Goal: Task Accomplishment & Management: Manage account settings

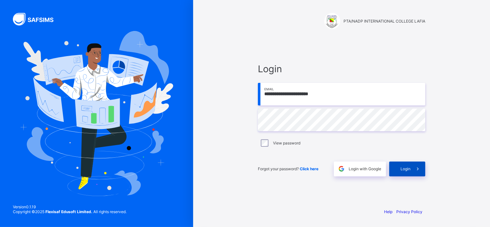
click at [397, 169] on div "Login" at bounding box center [407, 168] width 36 height 15
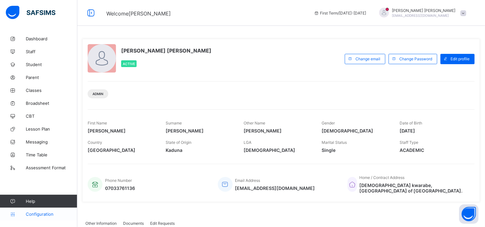
click at [55, 213] on span "Configuration" at bounding box center [51, 213] width 51 height 5
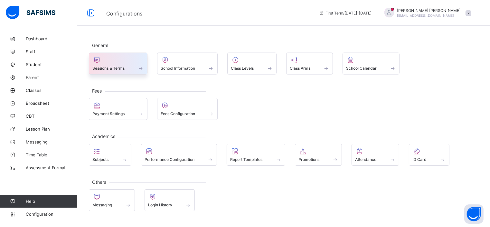
click at [127, 66] on div "Sessions & Terms" at bounding box center [118, 67] width 52 height 5
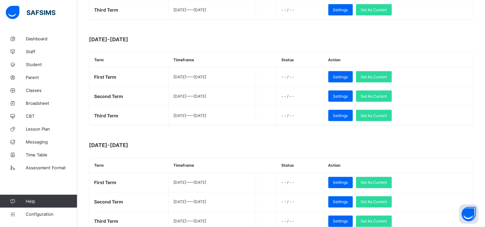
scroll to position [250, 0]
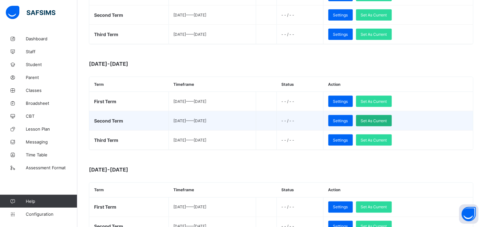
click at [384, 118] on span "Set As Current" at bounding box center [374, 120] width 26 height 5
click at [353, 118] on div "Settings" at bounding box center [340, 120] width 24 height 11
click at [348, 118] on span "Settings" at bounding box center [340, 120] width 15 height 5
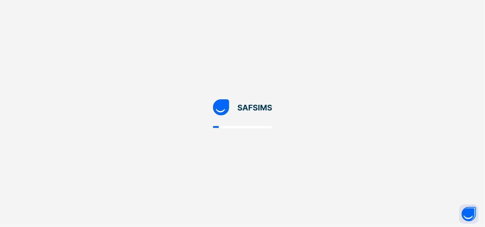
scroll to position [0, 0]
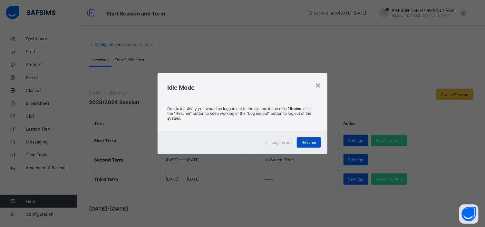
click at [305, 144] on span "Resume" at bounding box center [309, 142] width 14 height 5
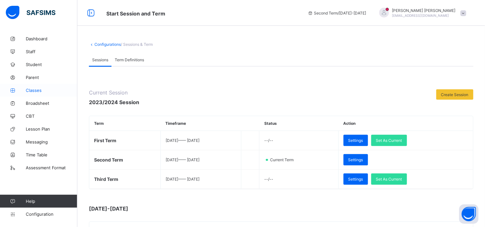
click at [43, 89] on span "Classes" at bounding box center [52, 90] width 52 height 5
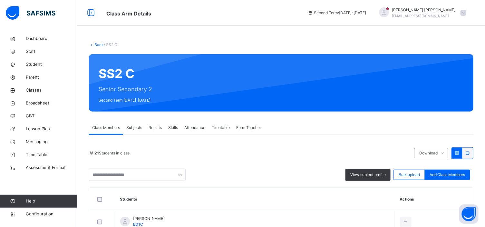
click at [136, 128] on span "Subjects" at bounding box center [134, 128] width 16 height 6
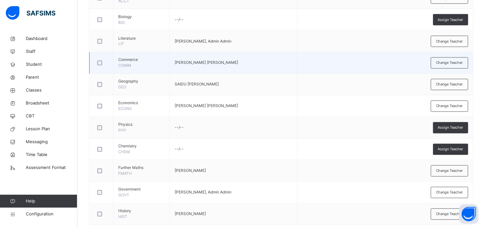
scroll to position [394, 0]
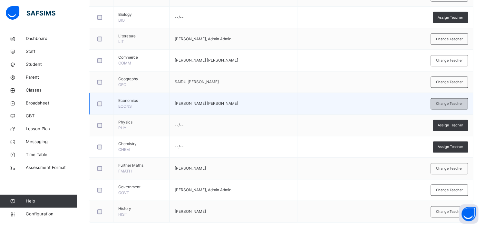
click at [442, 102] on span "Change Teacher" at bounding box center [449, 103] width 27 height 5
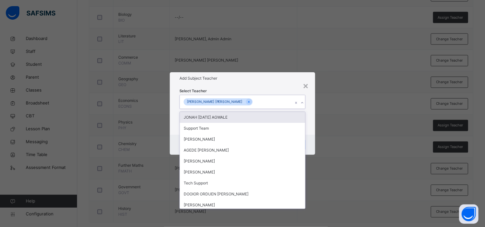
click at [302, 102] on icon at bounding box center [302, 103] width 4 height 6
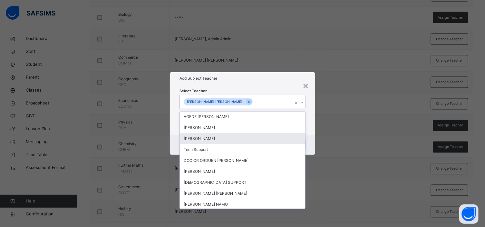
scroll to position [36, 0]
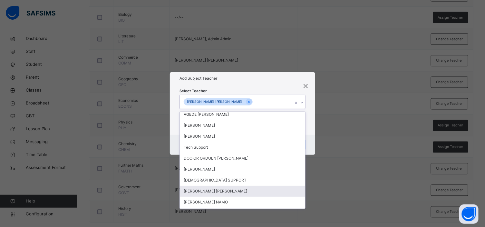
click at [230, 189] on div "Francis Hassan VICTOR" at bounding box center [243, 191] width 126 height 11
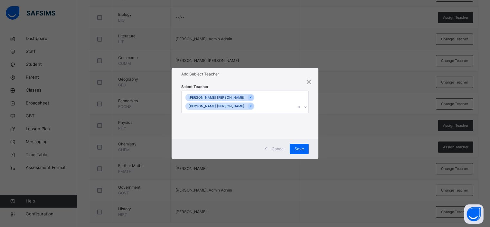
click at [346, 118] on div "× Add Subject Teacher Select Teacher JOSHUA ELISHA Francis Hassan VICTOR Cancel…" at bounding box center [245, 113] width 490 height 227
click at [302, 146] on span "Save" at bounding box center [299, 149] width 9 height 6
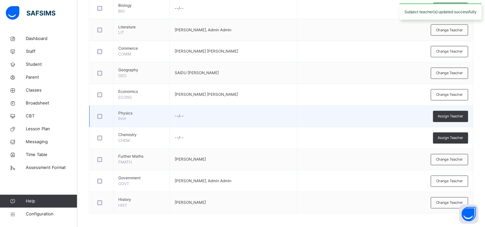
scroll to position [406, 0]
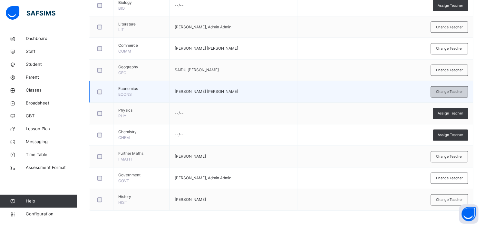
click at [446, 91] on span "Change Teacher" at bounding box center [449, 91] width 27 height 5
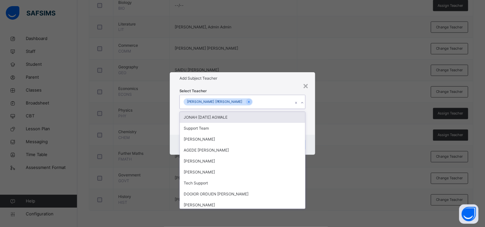
click at [302, 101] on icon at bounding box center [302, 103] width 4 height 6
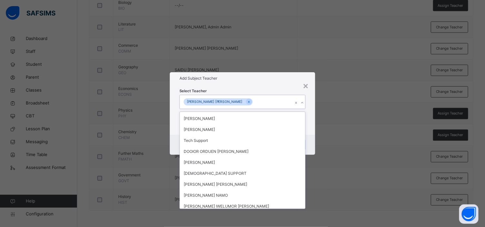
scroll to position [72, 0]
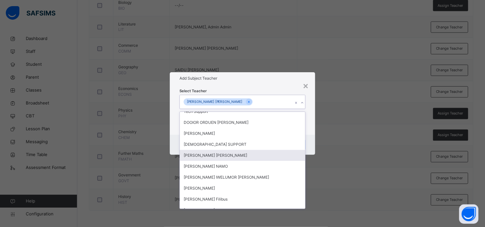
click at [259, 156] on div "Francis Hassan VICTOR" at bounding box center [243, 155] width 126 height 11
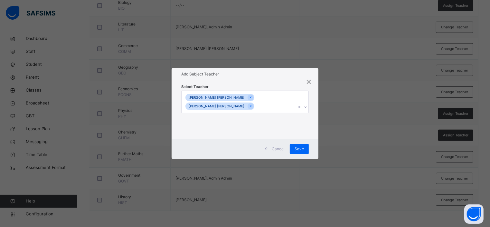
click at [341, 127] on div "× Add Subject Teacher Select Teacher JOSHUA ELISHA Francis Hassan VICTOR Cancel…" at bounding box center [245, 113] width 490 height 227
click at [303, 146] on span "Save" at bounding box center [299, 149] width 9 height 6
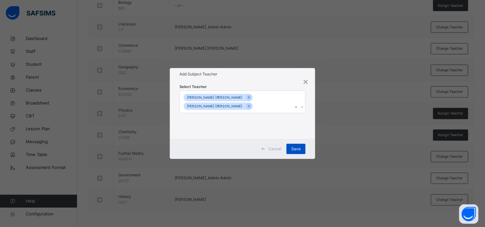
click at [294, 146] on span "Save" at bounding box center [295, 149] width 9 height 6
click at [295, 146] on span "Save" at bounding box center [295, 149] width 9 height 6
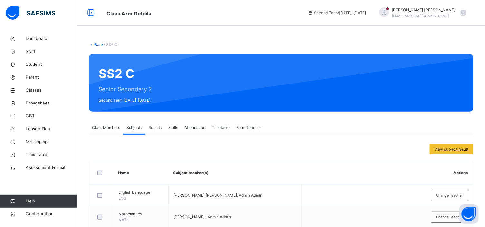
scroll to position [36, 0]
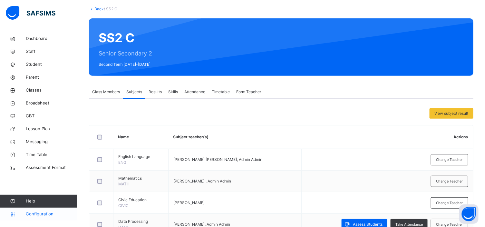
click at [59, 211] on span "Configuration" at bounding box center [51, 214] width 51 height 6
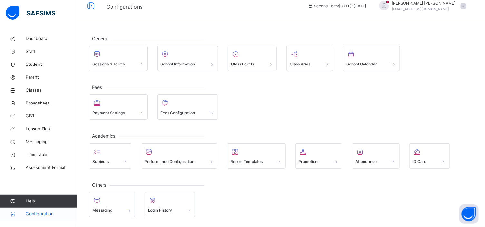
scroll to position [7, 0]
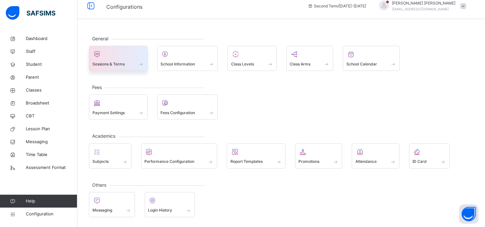
click at [122, 52] on div at bounding box center [118, 54] width 52 height 10
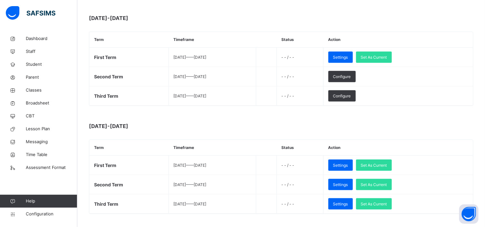
scroll to position [215, 0]
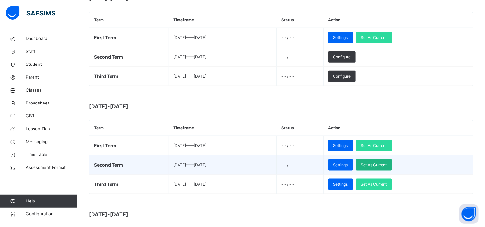
click at [382, 163] on span "Set As Current" at bounding box center [374, 165] width 26 height 6
click at [387, 164] on span "Set As Current" at bounding box center [374, 165] width 26 height 6
click at [381, 164] on span "Set As Current" at bounding box center [374, 165] width 26 height 6
click at [387, 164] on span "Set As Current" at bounding box center [374, 165] width 26 height 6
click at [387, 163] on span "Set As Current" at bounding box center [374, 165] width 26 height 6
